Goal: Task Accomplishment & Management: Manage account settings

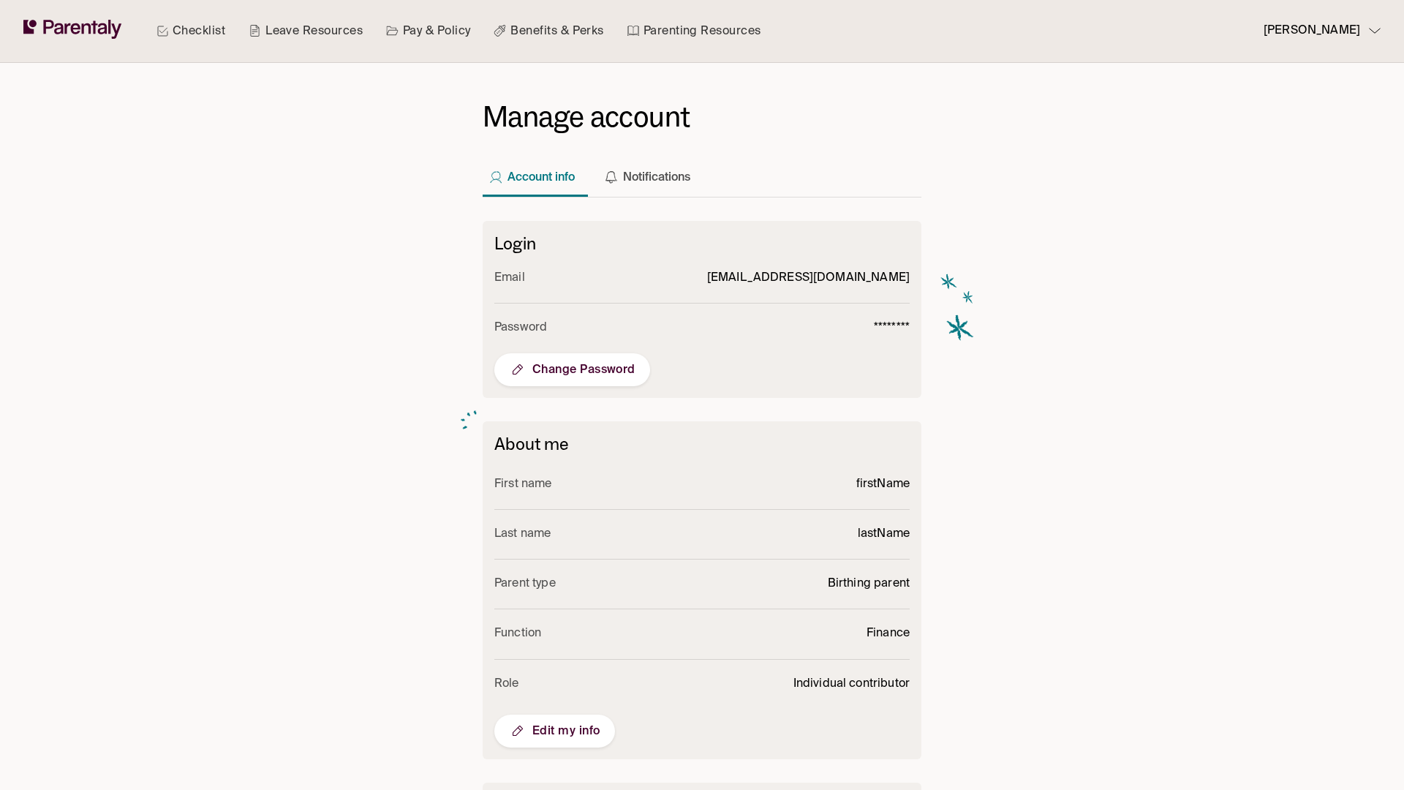
click at [554, 731] on span "Edit my info" at bounding box center [554, 731] width 91 height 18
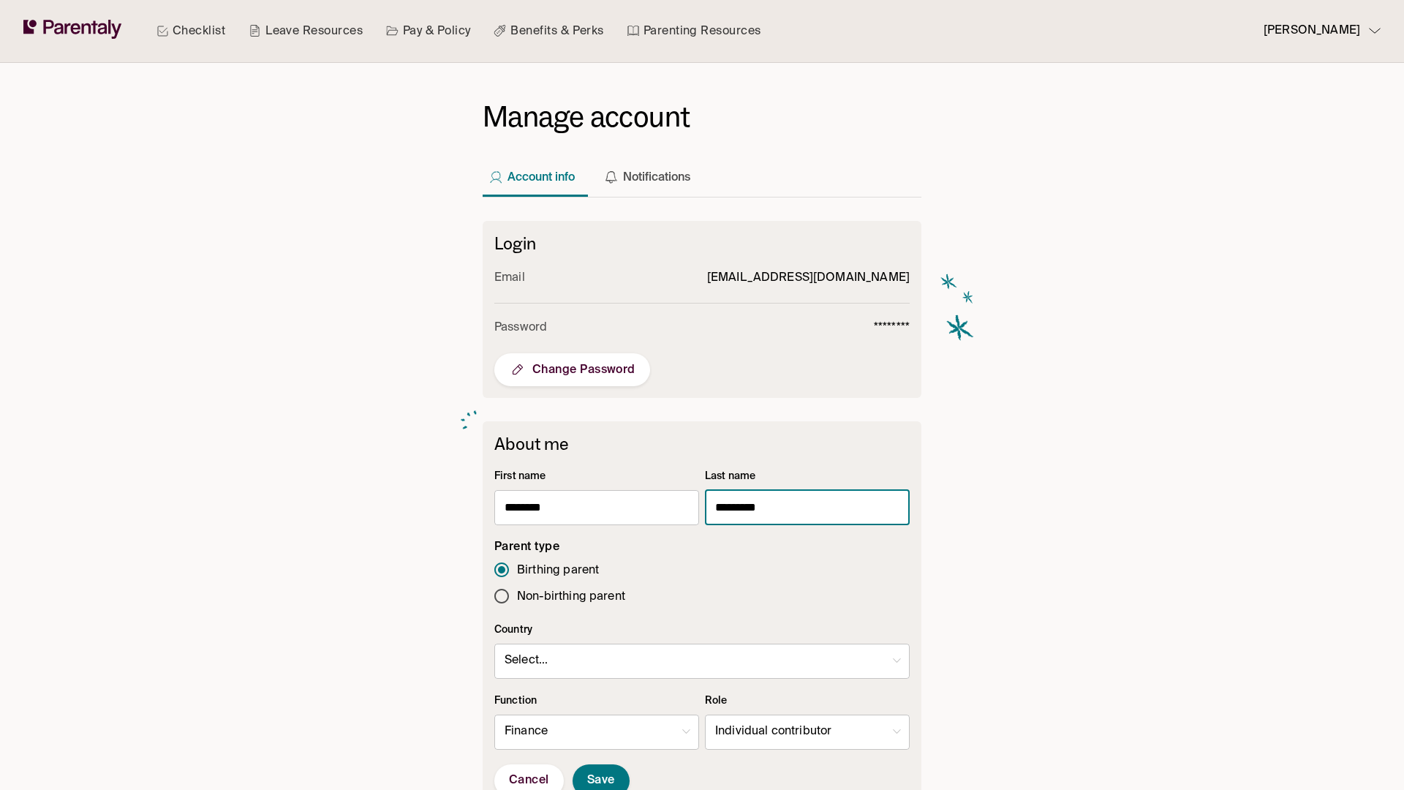
type input "*********"
click at [807, 732] on body "Checklist Leave Resources Pay & Policy Benefits & Perks Parenting Resources [PE…" at bounding box center [702, 569] width 1404 height 1138
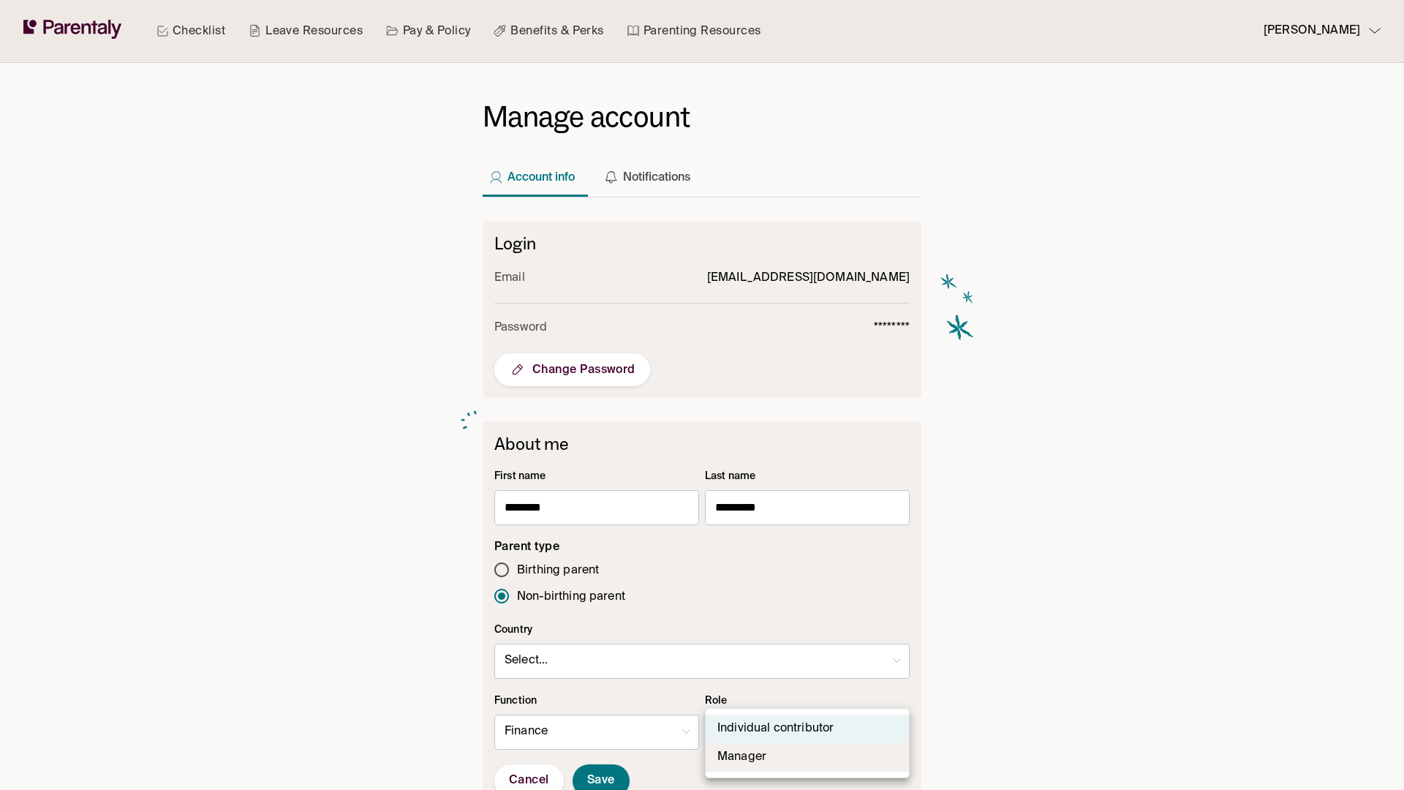
click at [807, 757] on li "Manager" at bounding box center [807, 757] width 203 height 29
type input "*"
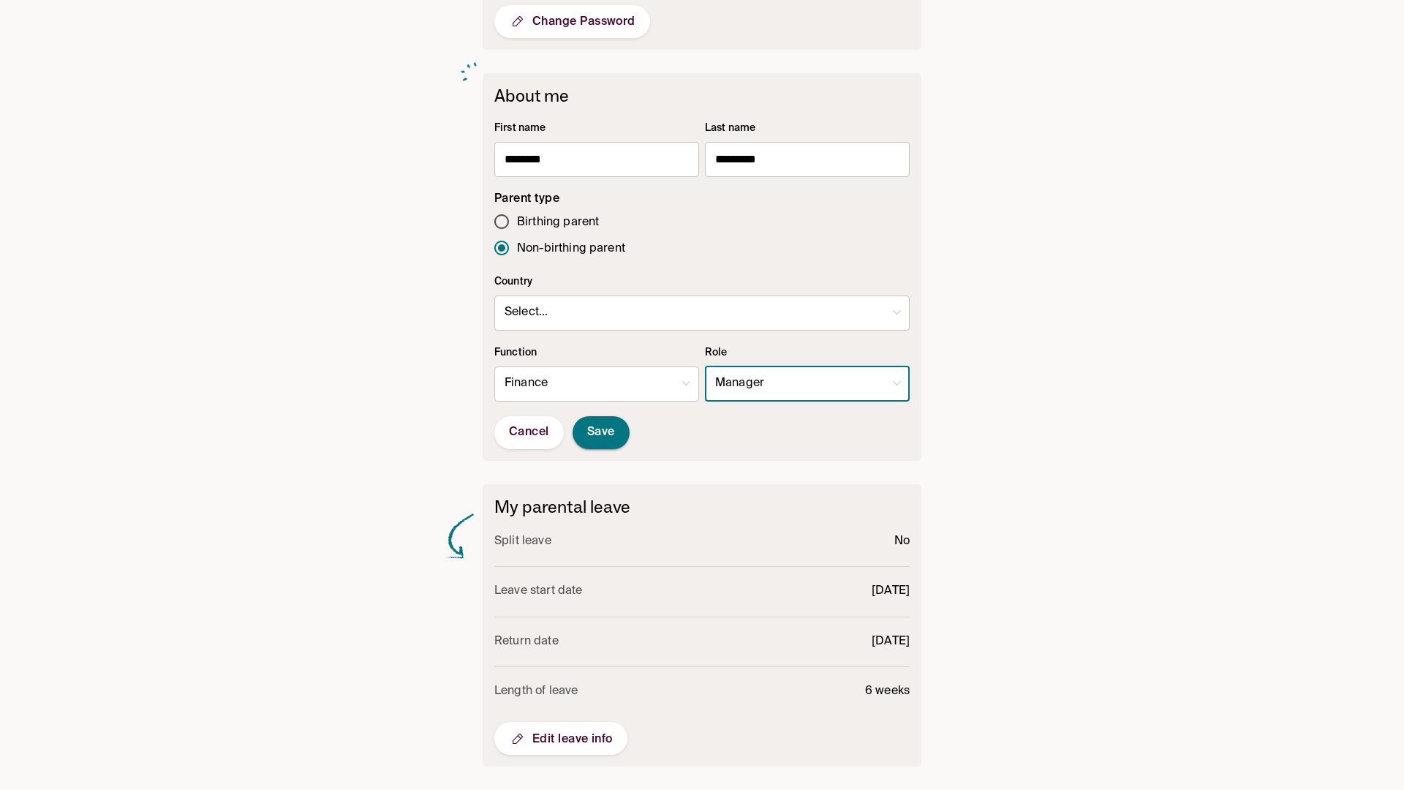
click at [601, 432] on span "Save" at bounding box center [601, 432] width 28 height 15
